Goal: Information Seeking & Learning: Learn about a topic

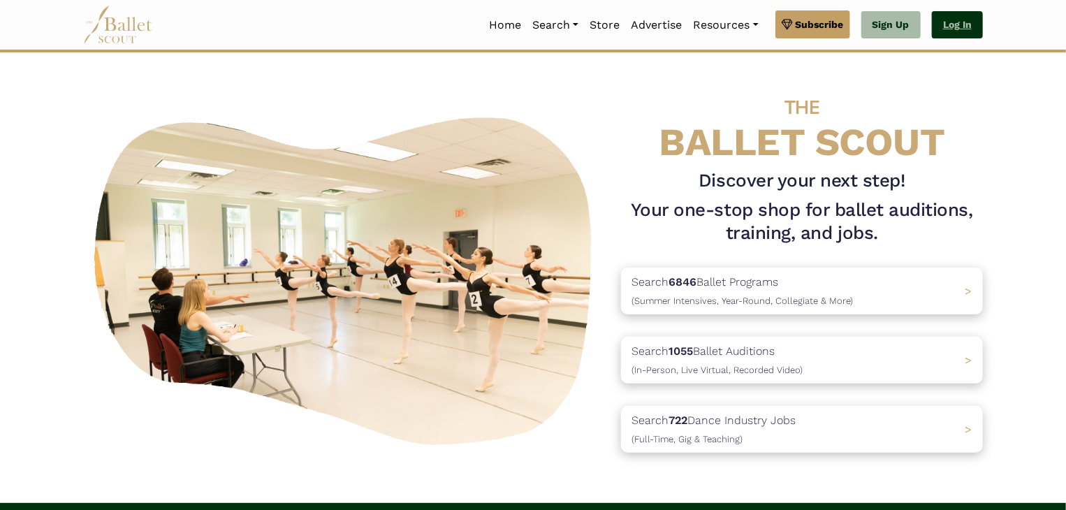
click at [945, 26] on link "Log In" at bounding box center [957, 25] width 51 height 28
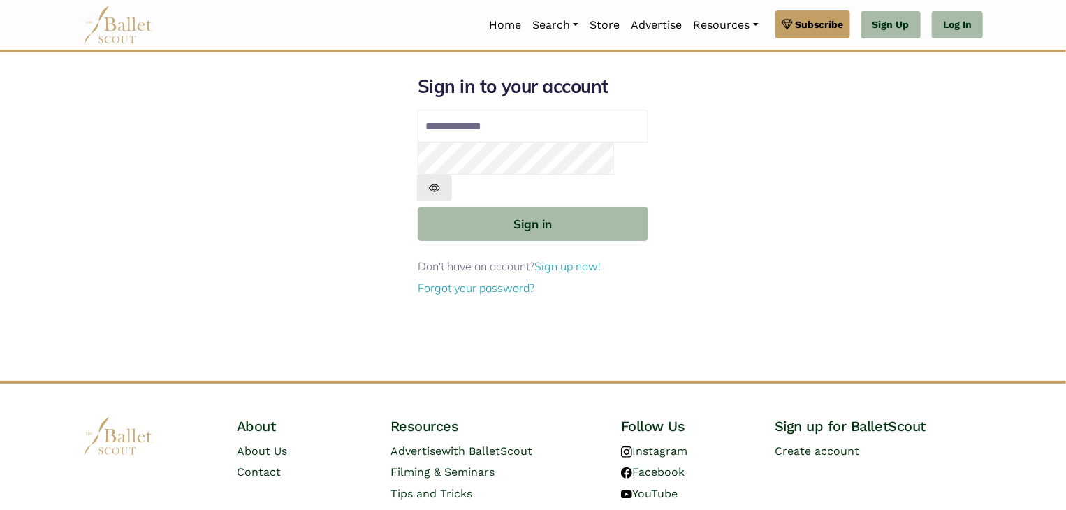
click at [523, 129] on input "Email address" at bounding box center [533, 127] width 231 height 34
type input "**********"
click at [418, 207] on button "Sign in" at bounding box center [533, 224] width 231 height 34
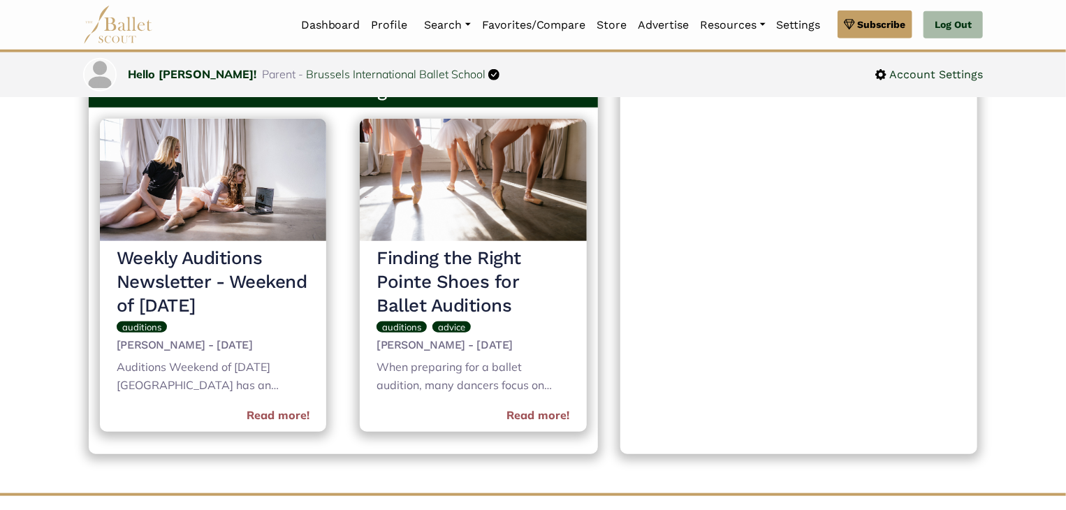
scroll to position [559, 0]
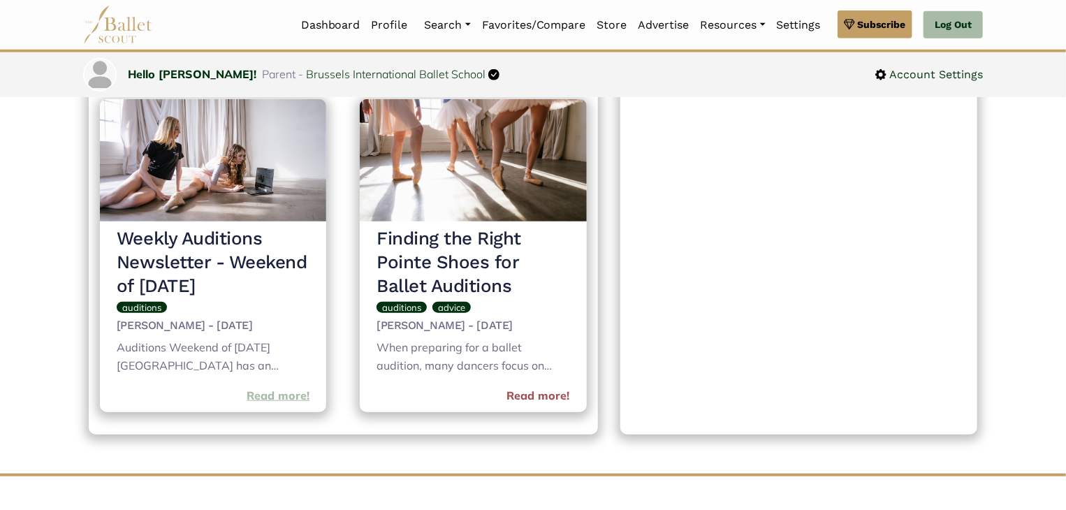
click at [268, 395] on link "Read more!" at bounding box center [278, 396] width 63 height 18
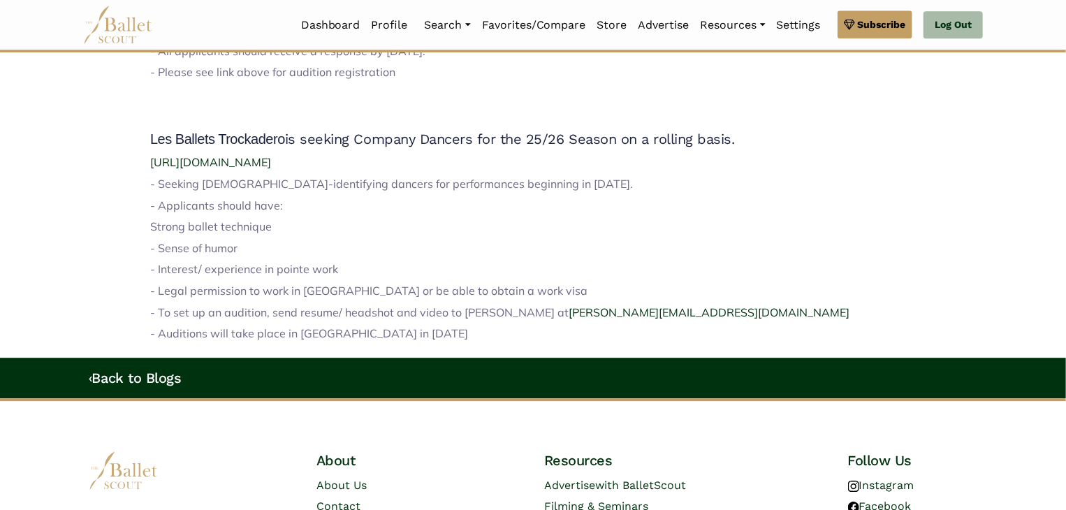
scroll to position [1872, 0]
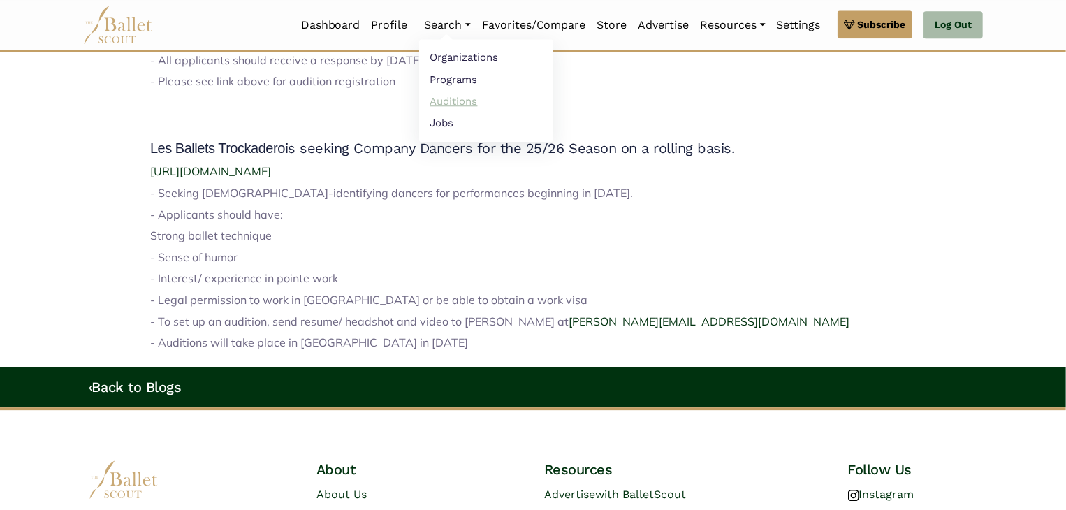
click at [442, 101] on link "Auditions" at bounding box center [486, 101] width 134 height 22
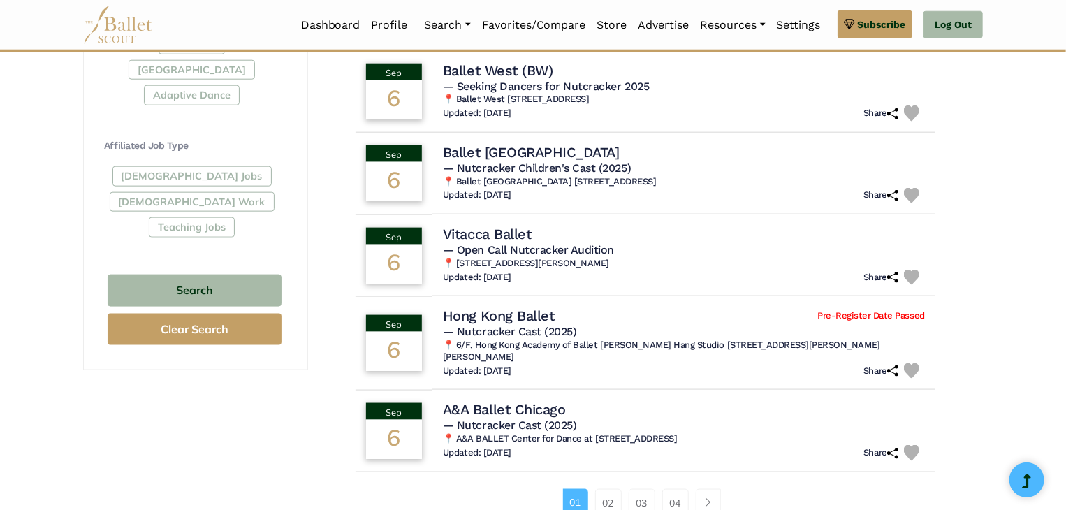
scroll to position [769, 0]
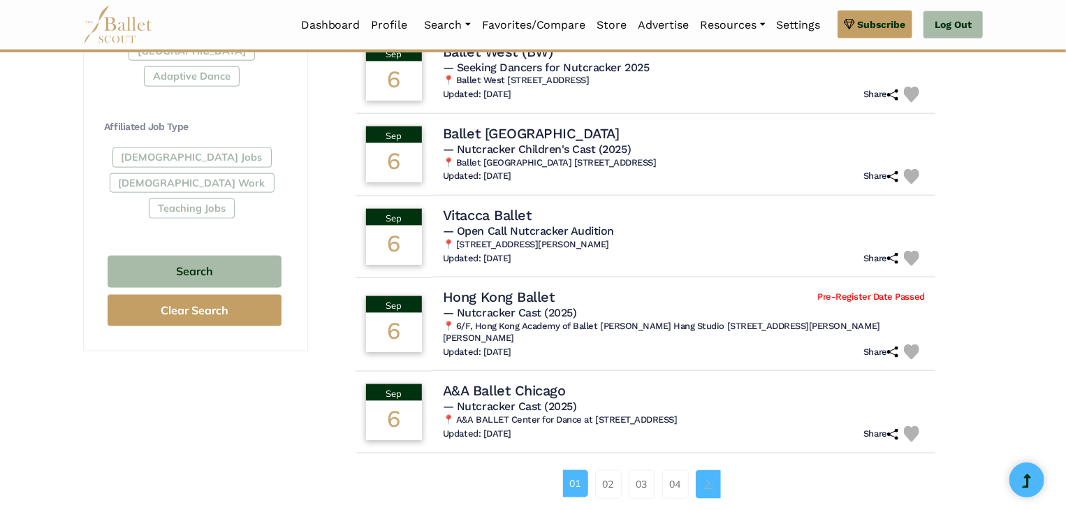
click at [708, 470] on link "Page navigation example" at bounding box center [708, 484] width 25 height 28
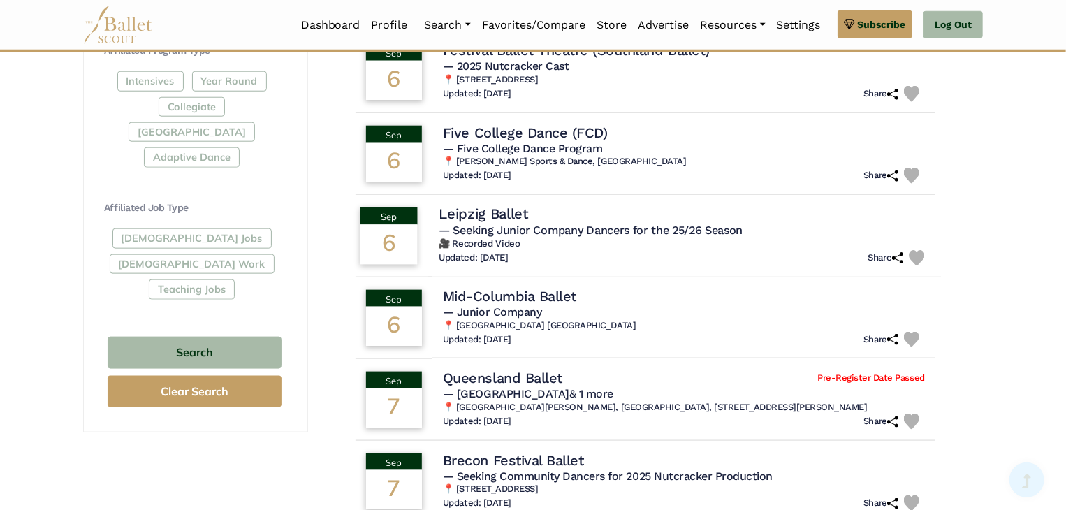
scroll to position [978, 0]
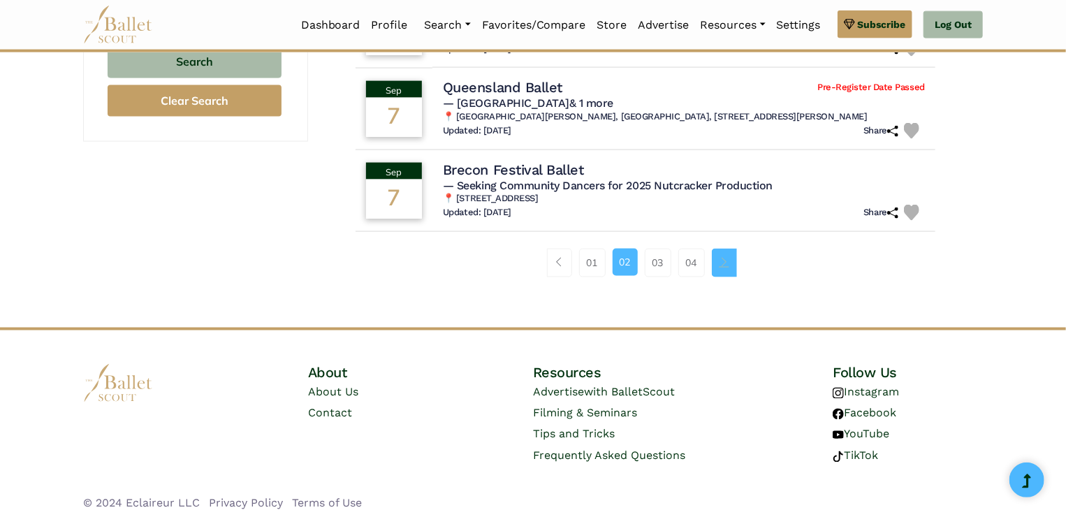
click at [727, 261] on span "Page navigation example" at bounding box center [725, 262] width 10 height 10
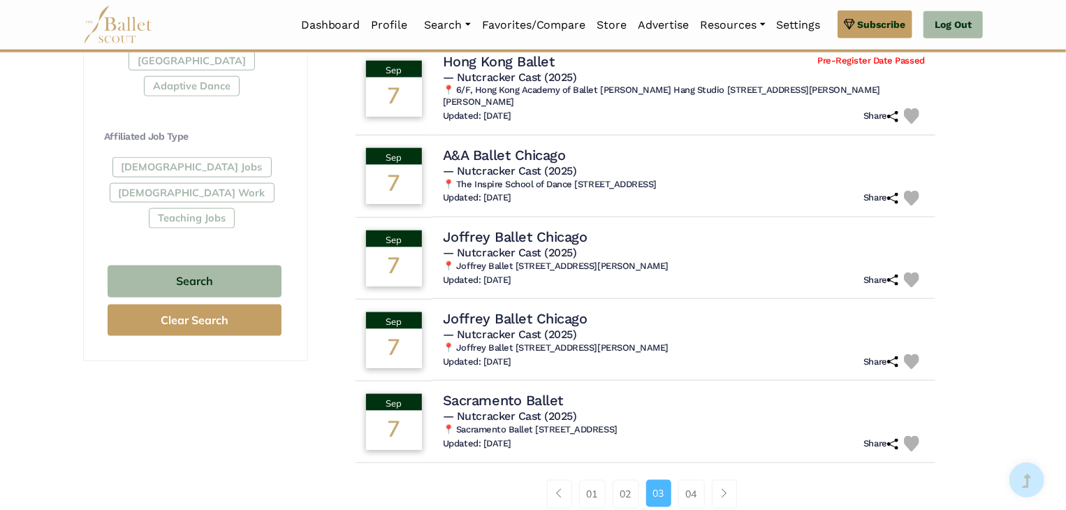
scroll to position [769, 0]
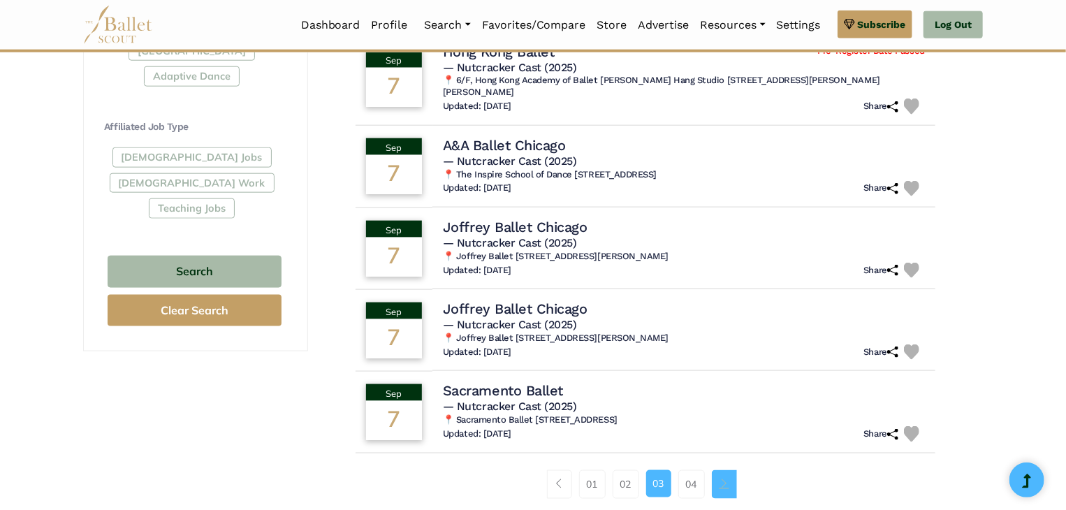
click at [725, 479] on span "Page navigation example" at bounding box center [725, 484] width 10 height 10
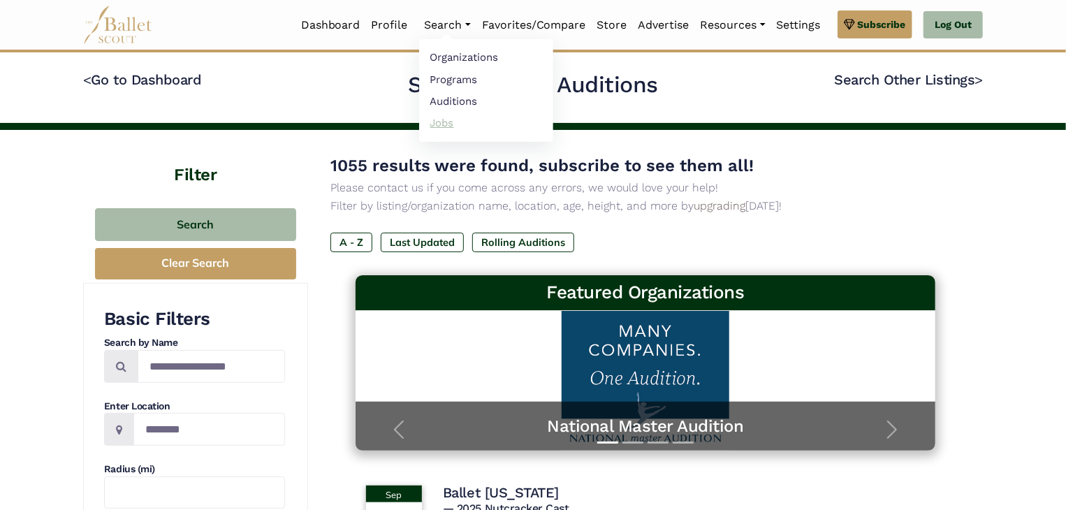
click at [442, 124] on link "Jobs" at bounding box center [486, 123] width 134 height 22
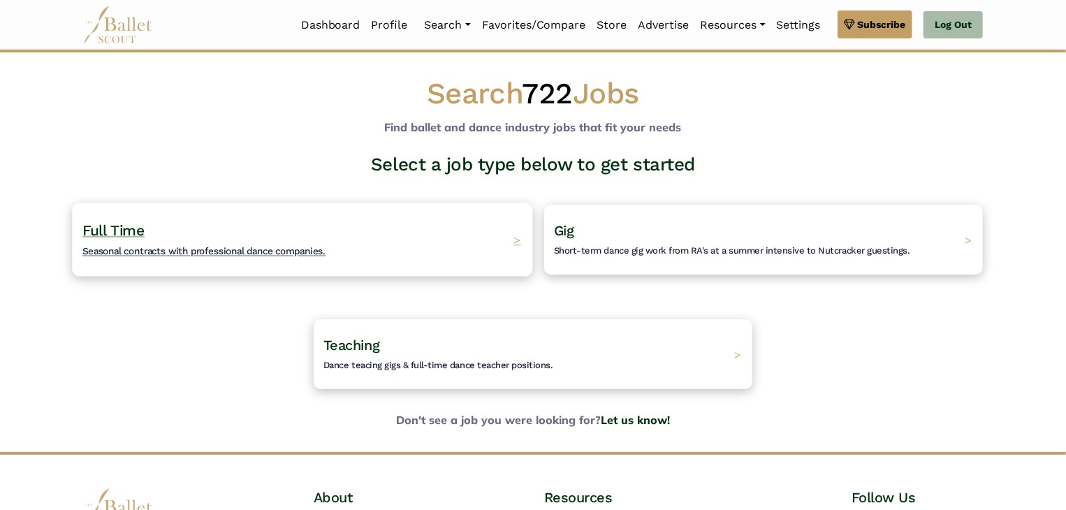
click at [250, 233] on h4 "Full Time Seasonal contracts with professional dance companies." at bounding box center [203, 240] width 243 height 38
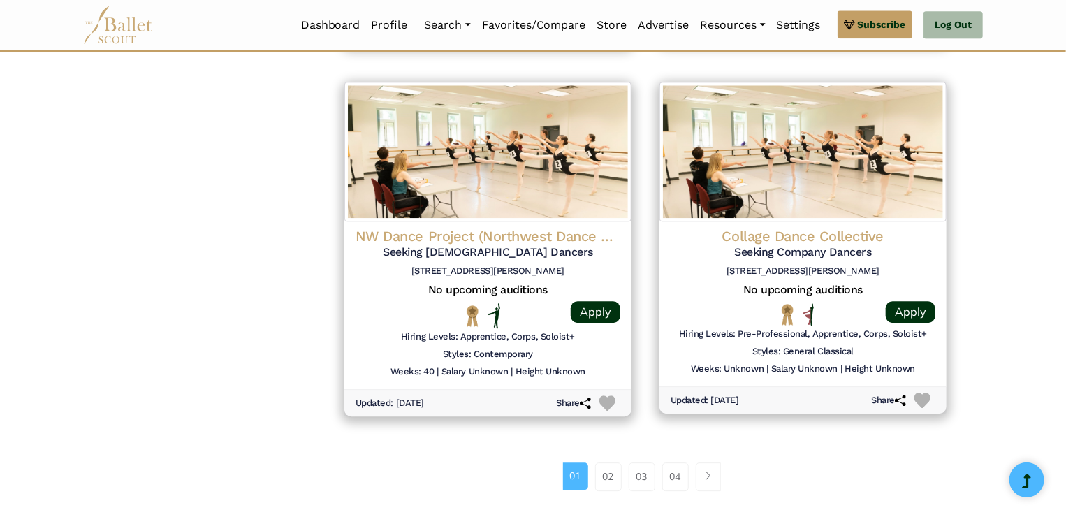
scroll to position [1887, 0]
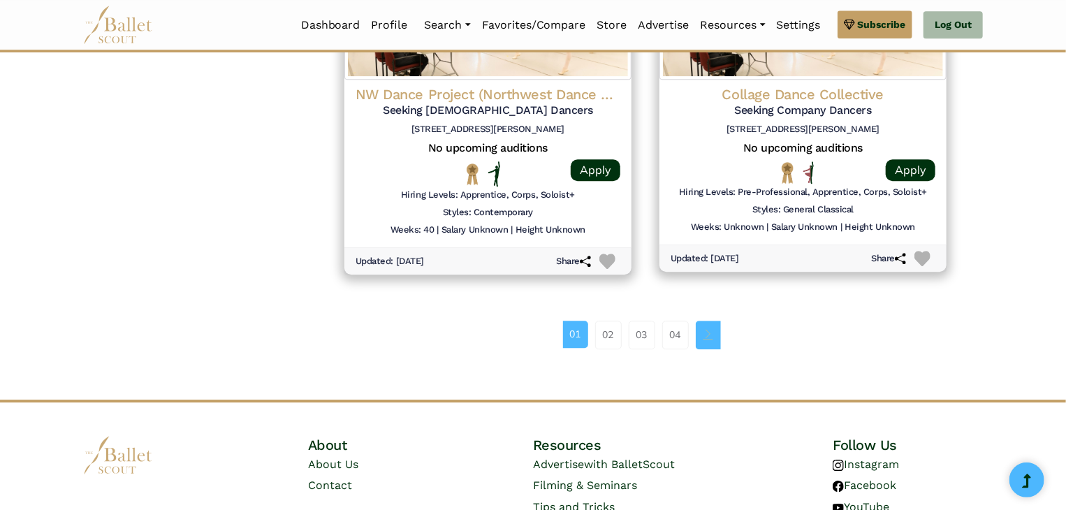
click at [707, 333] on span "Page navigation example" at bounding box center [709, 334] width 10 height 10
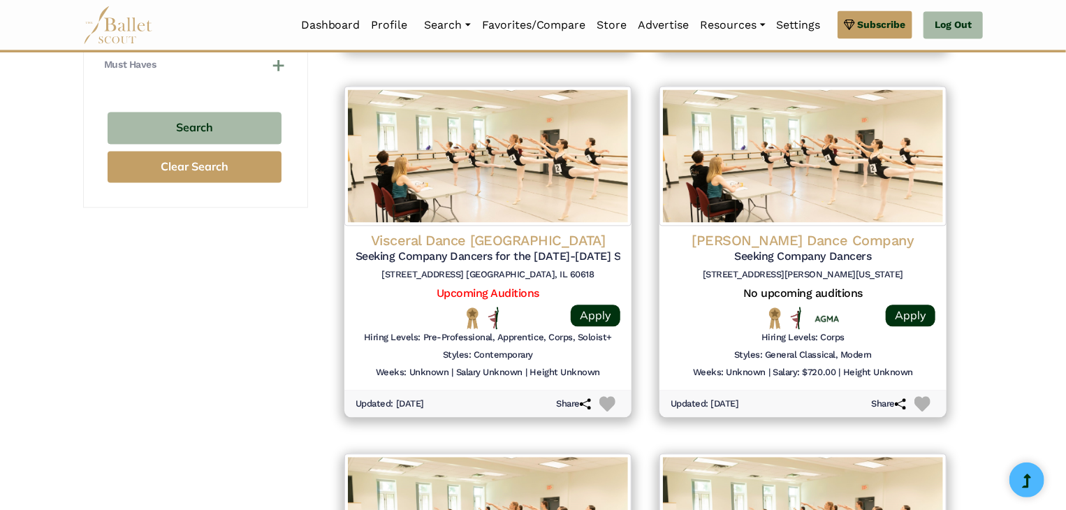
scroll to position [217, 0]
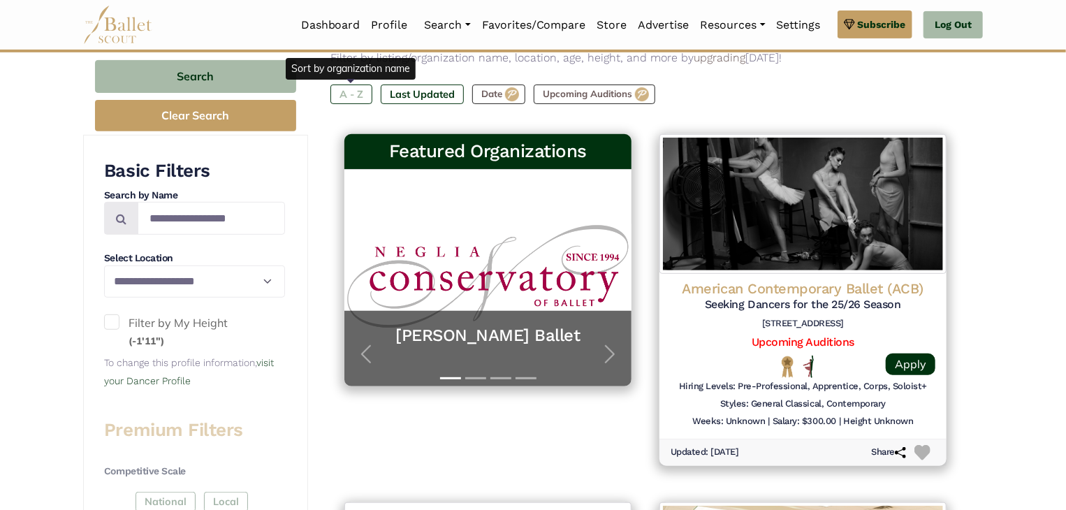
click at [359, 99] on label "A - Z" at bounding box center [352, 95] width 42 height 20
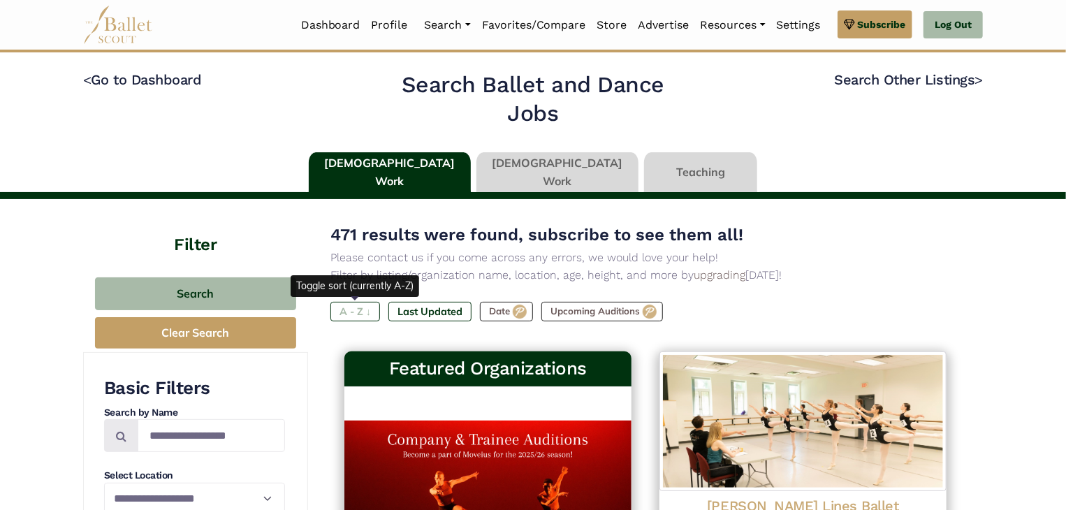
click at [350, 309] on label "A - Z ↓" at bounding box center [356, 312] width 50 height 20
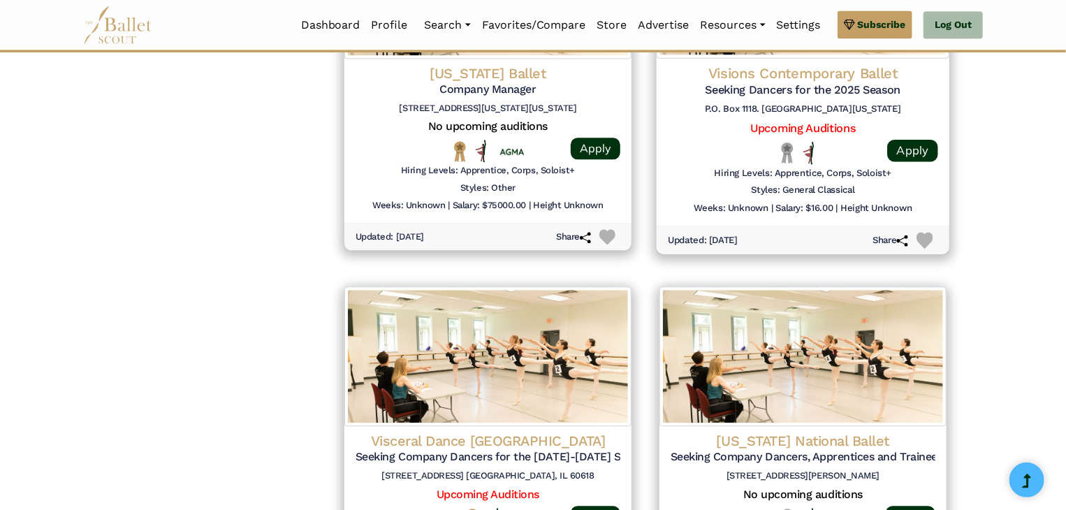
scroll to position [1747, 0]
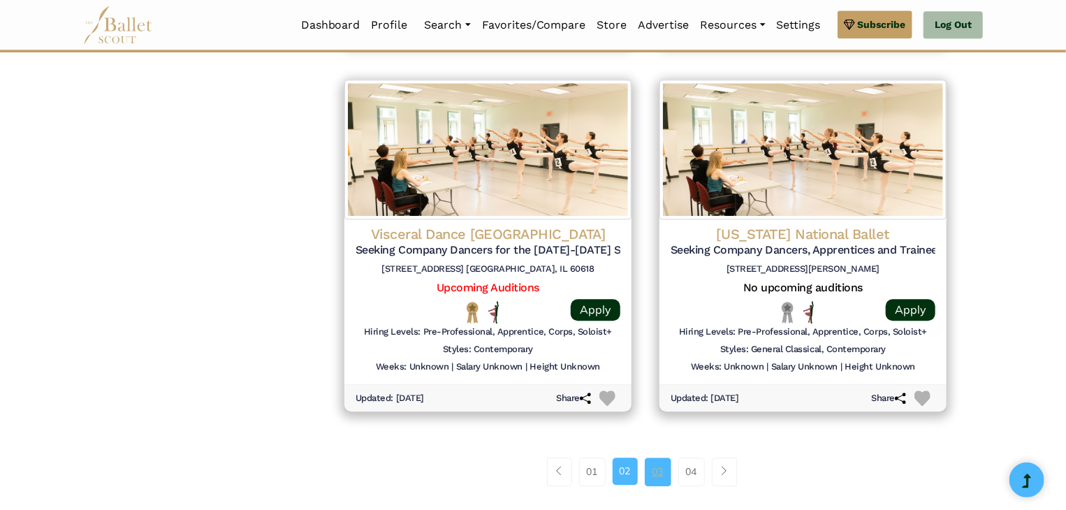
click at [654, 474] on link "03" at bounding box center [658, 472] width 27 height 28
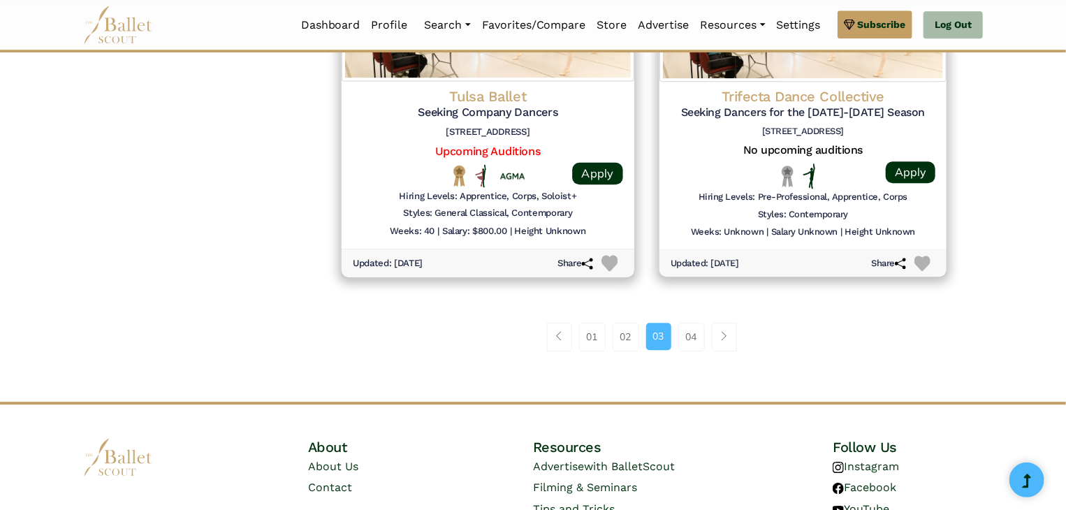
scroll to position [1887, 0]
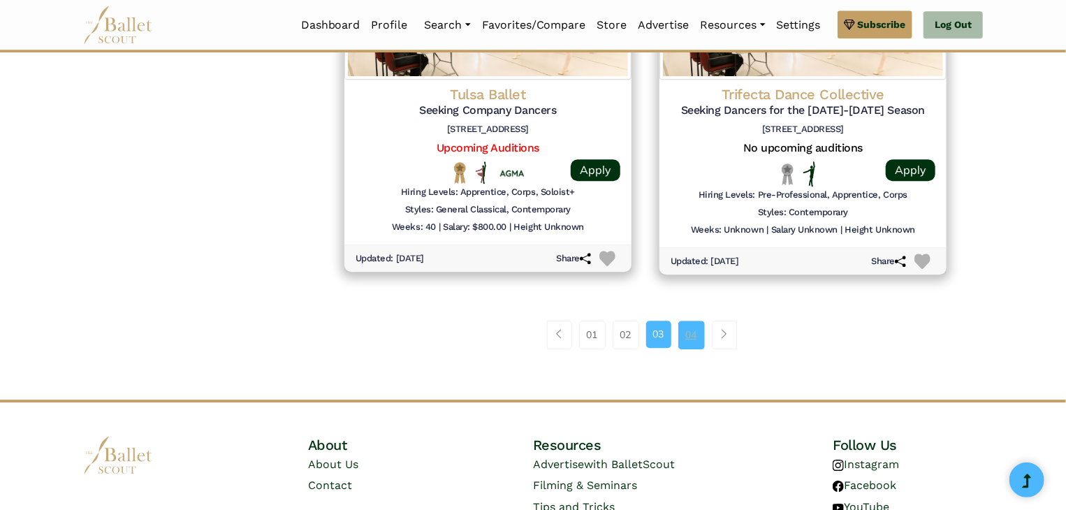
click at [687, 336] on link "04" at bounding box center [692, 335] width 27 height 28
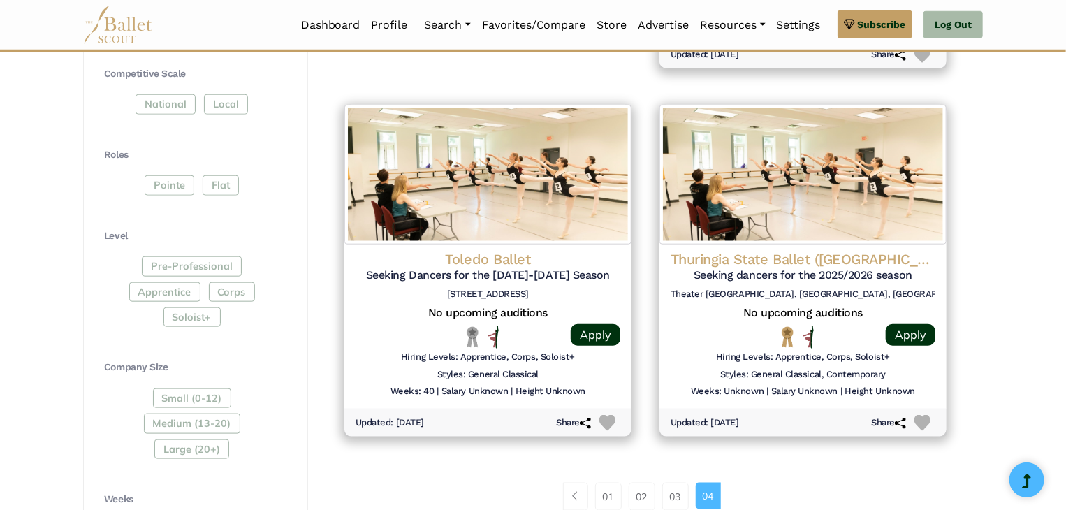
scroll to position [699, 0]
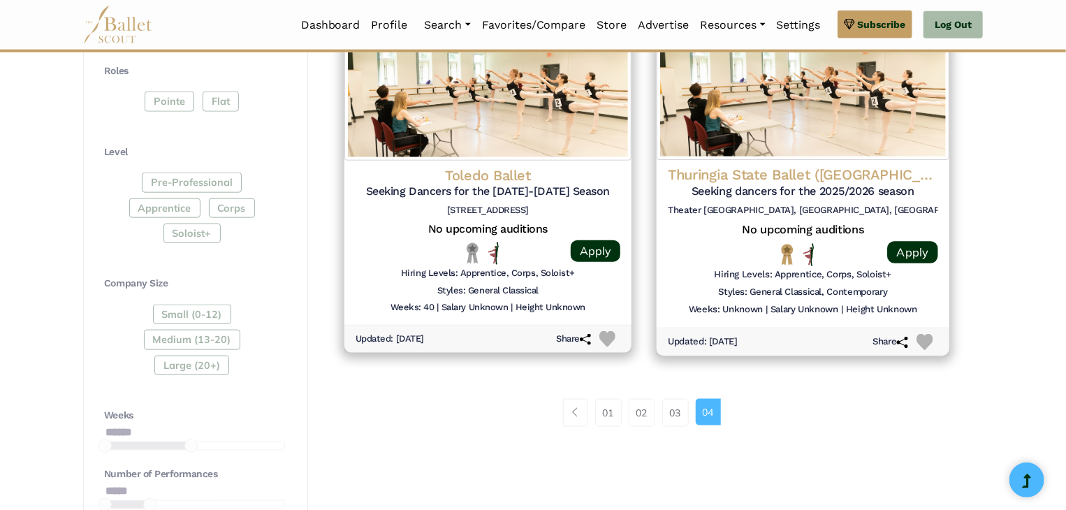
click at [788, 185] on h5 "Seeking dancers for the 2025/2026 season" at bounding box center [803, 191] width 270 height 15
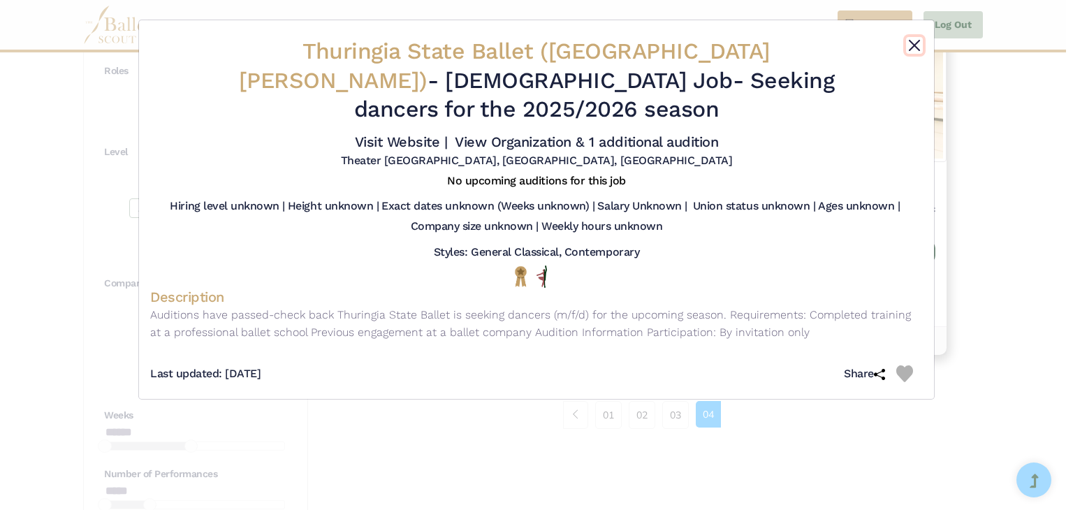
click at [911, 40] on button "Close" at bounding box center [914, 45] width 17 height 17
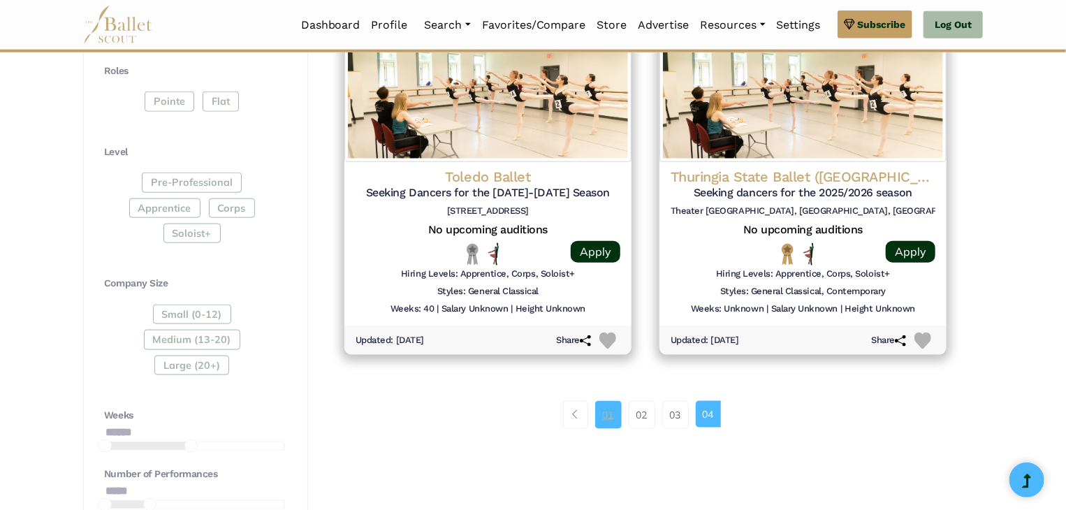
click at [603, 407] on link "01" at bounding box center [608, 415] width 27 height 28
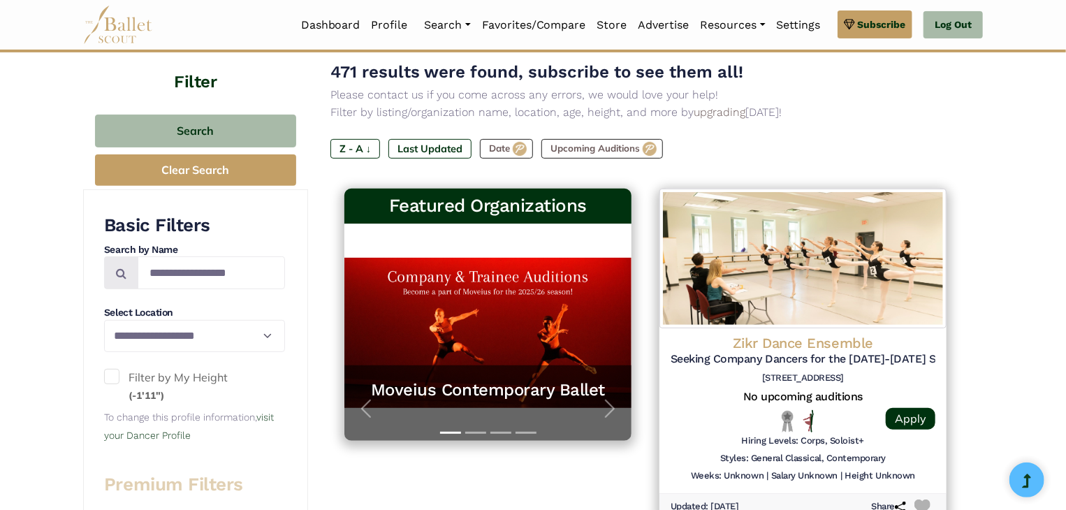
scroll to position [140, 0]
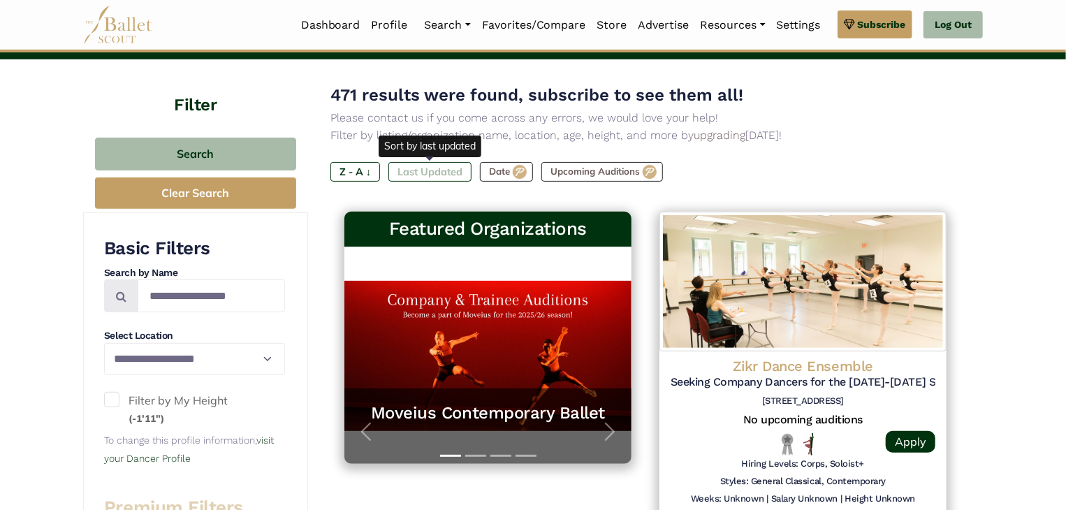
click at [434, 175] on label "Last Updated" at bounding box center [430, 172] width 83 height 20
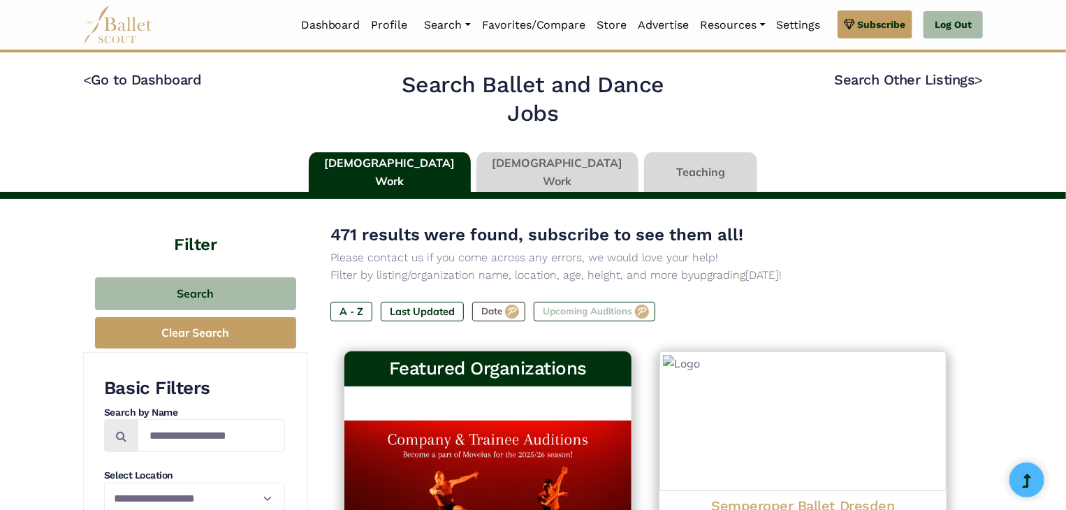
click at [591, 314] on label "Upcoming Auditions" at bounding box center [595, 312] width 122 height 20
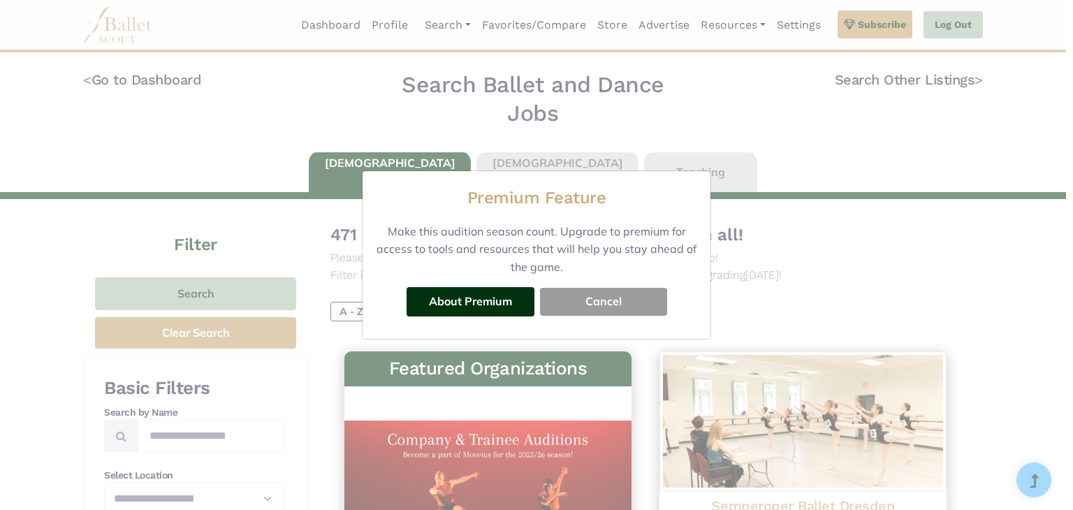
click at [651, 305] on button "Cancel" at bounding box center [603, 302] width 127 height 28
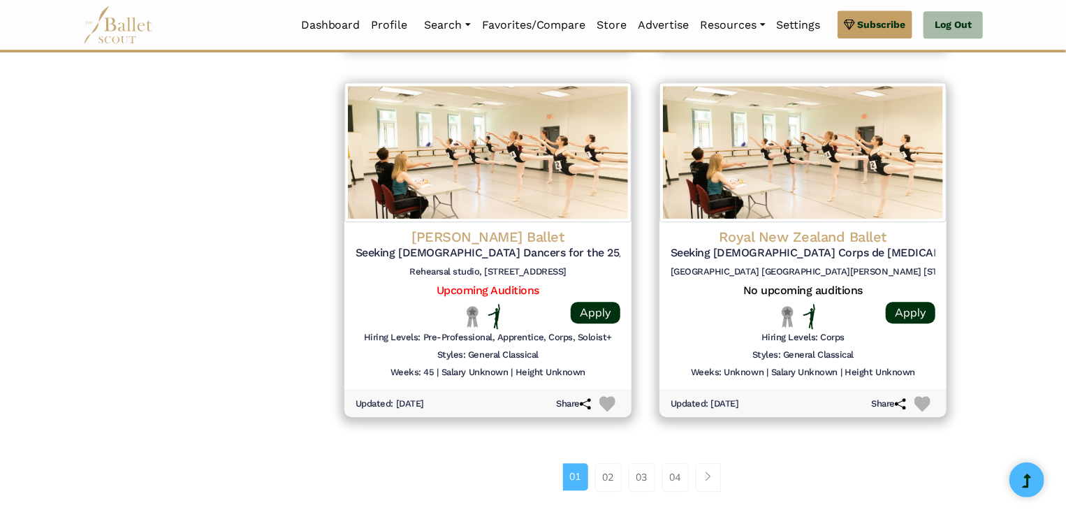
scroll to position [1747, 0]
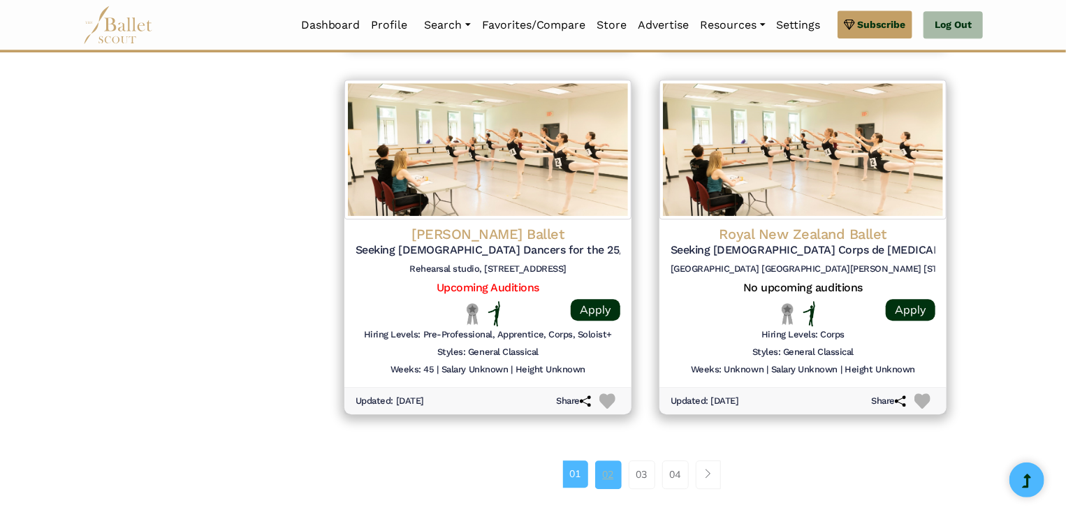
click at [612, 479] on link "02" at bounding box center [608, 475] width 27 height 28
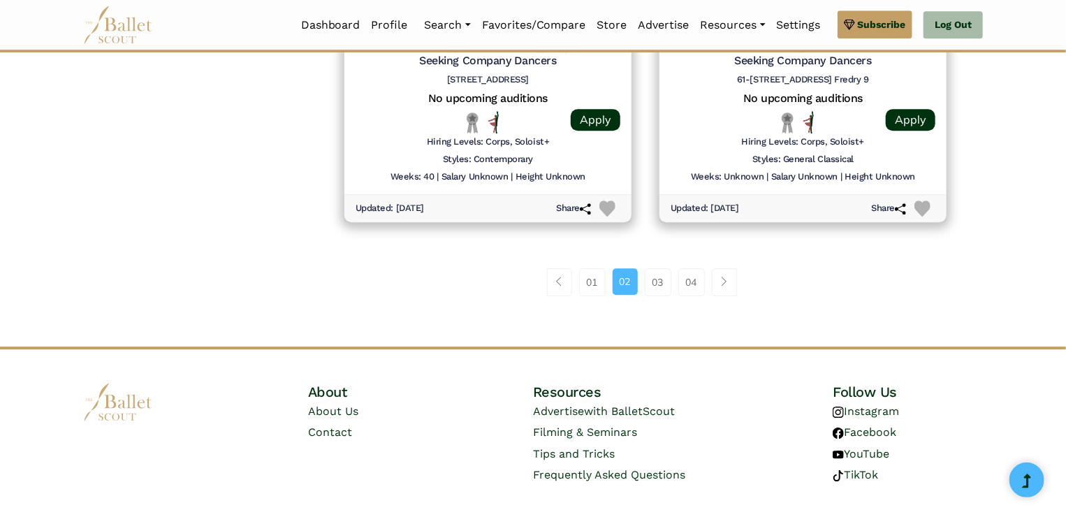
scroll to position [1957, 0]
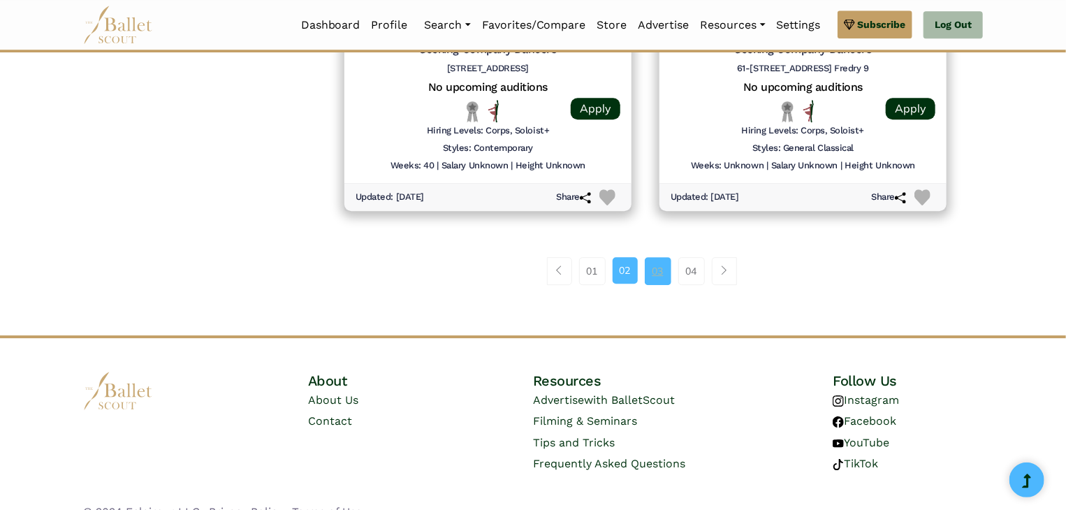
click at [654, 266] on link "03" at bounding box center [658, 271] width 27 height 28
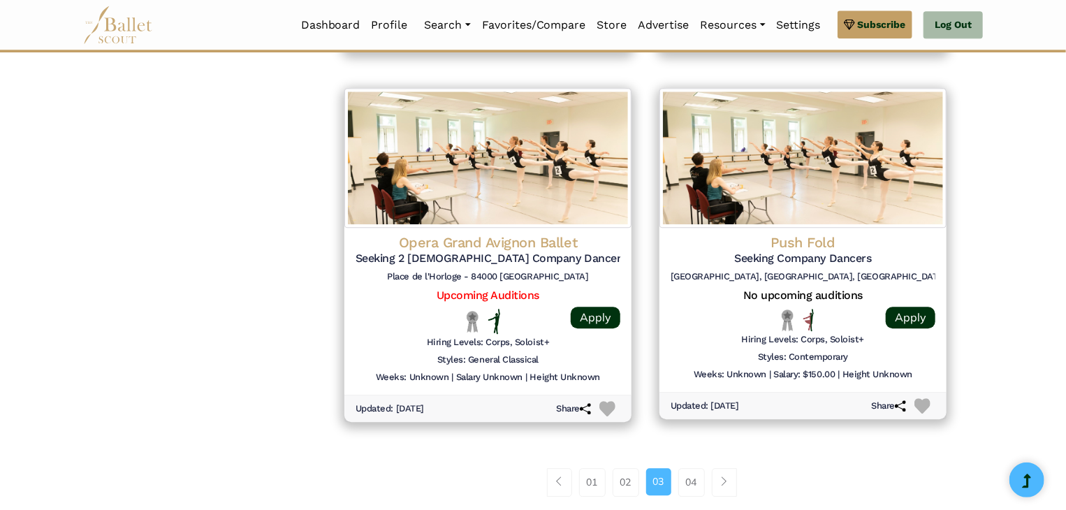
scroll to position [1817, 0]
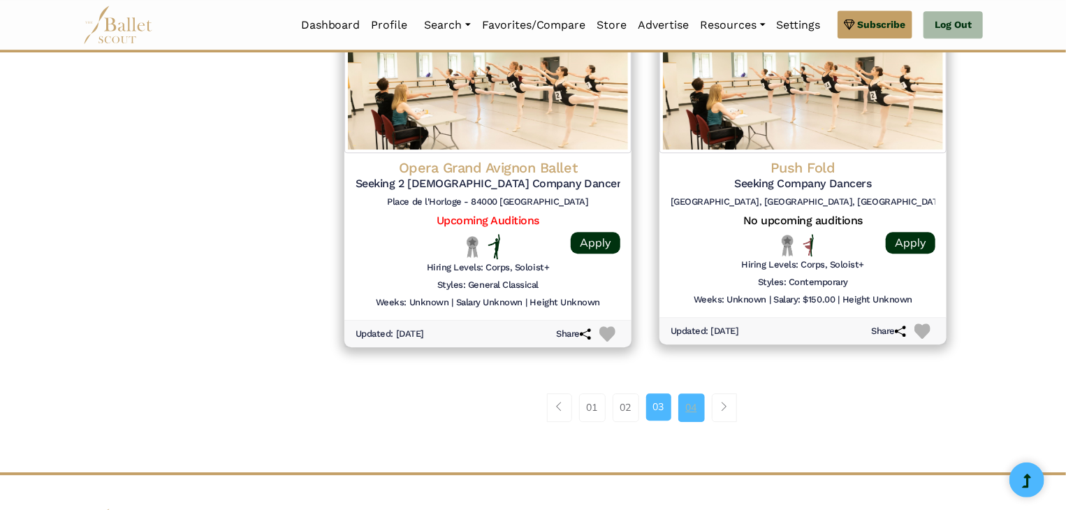
click at [690, 405] on link "04" at bounding box center [692, 407] width 27 height 28
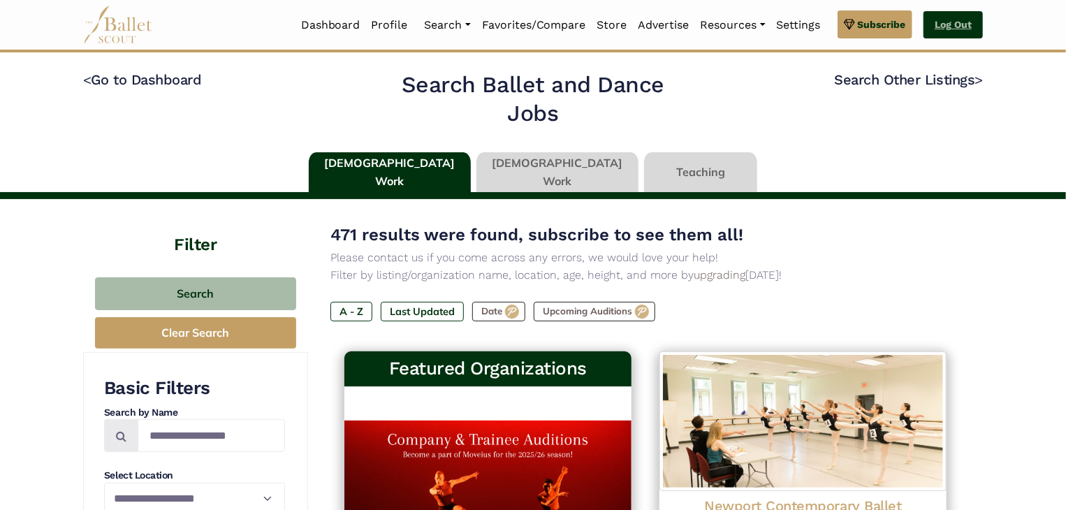
click at [964, 26] on link "Log Out" at bounding box center [953, 25] width 59 height 28
